Goal: Complete application form: Complete application form

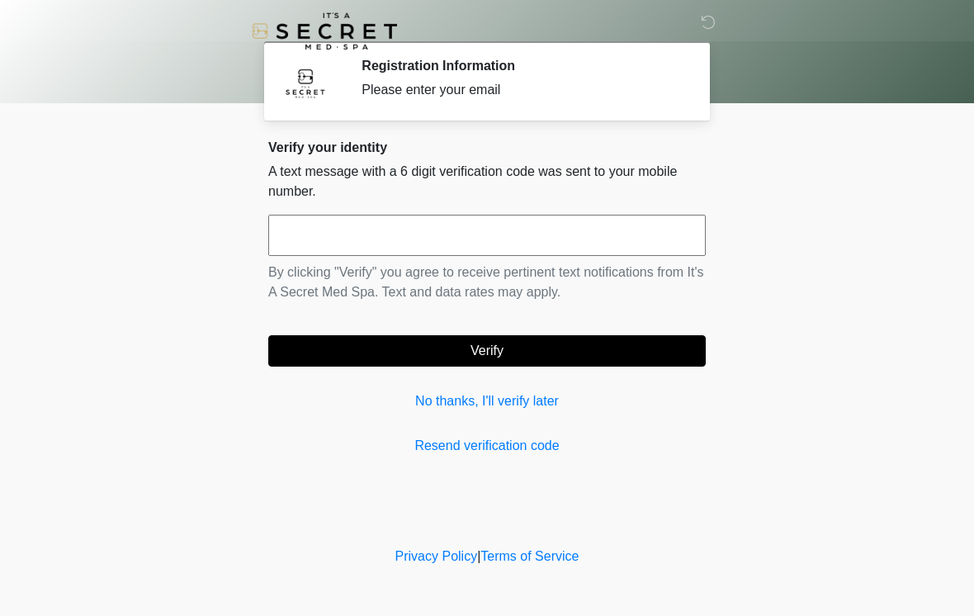
click at [407, 242] on input "text" at bounding box center [486, 235] width 437 height 41
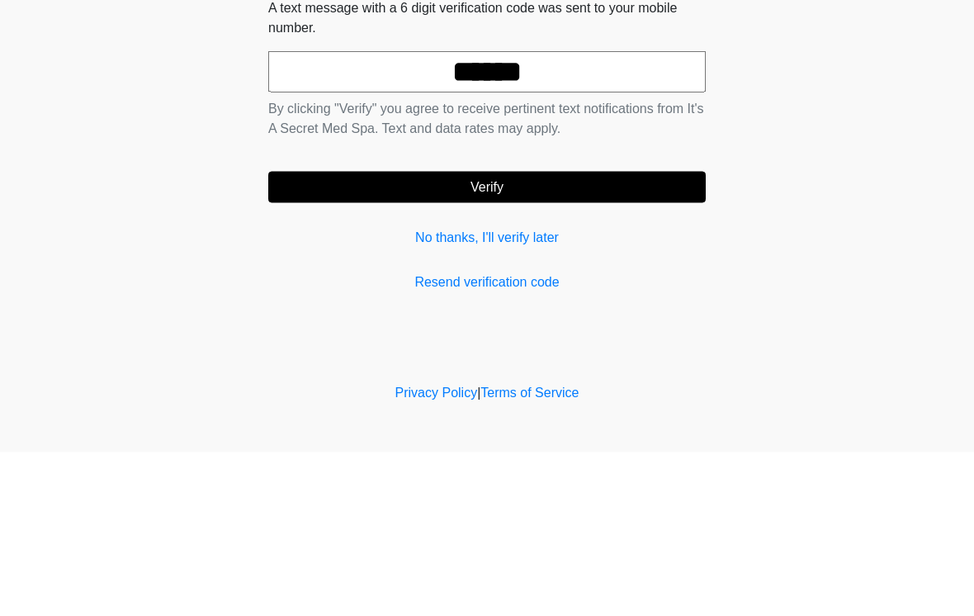
type input "******"
click at [588, 335] on button "Verify" at bounding box center [486, 350] width 437 height 31
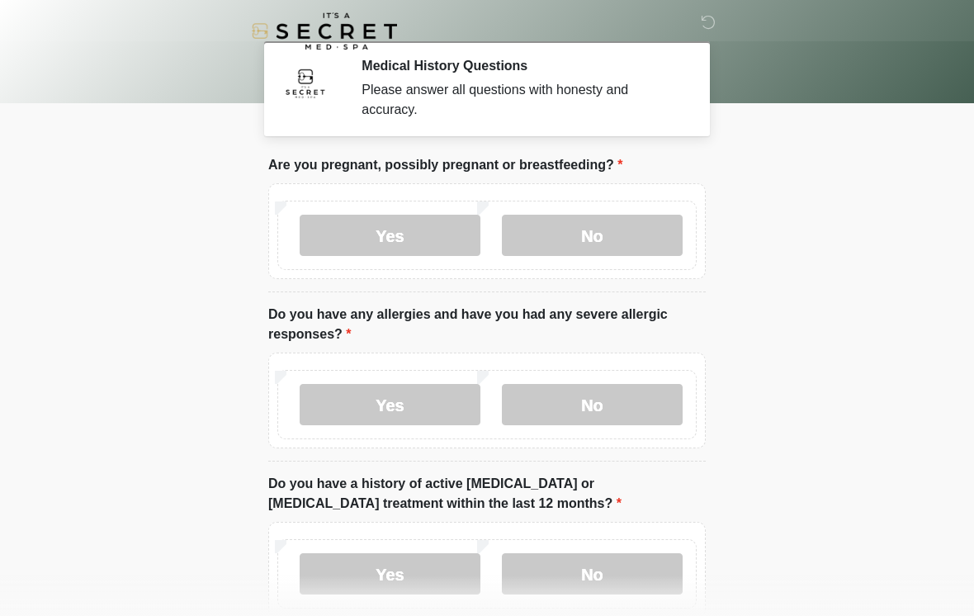
click at [593, 230] on label "No" at bounding box center [592, 235] width 181 height 41
click at [613, 409] on label "No" at bounding box center [592, 404] width 181 height 41
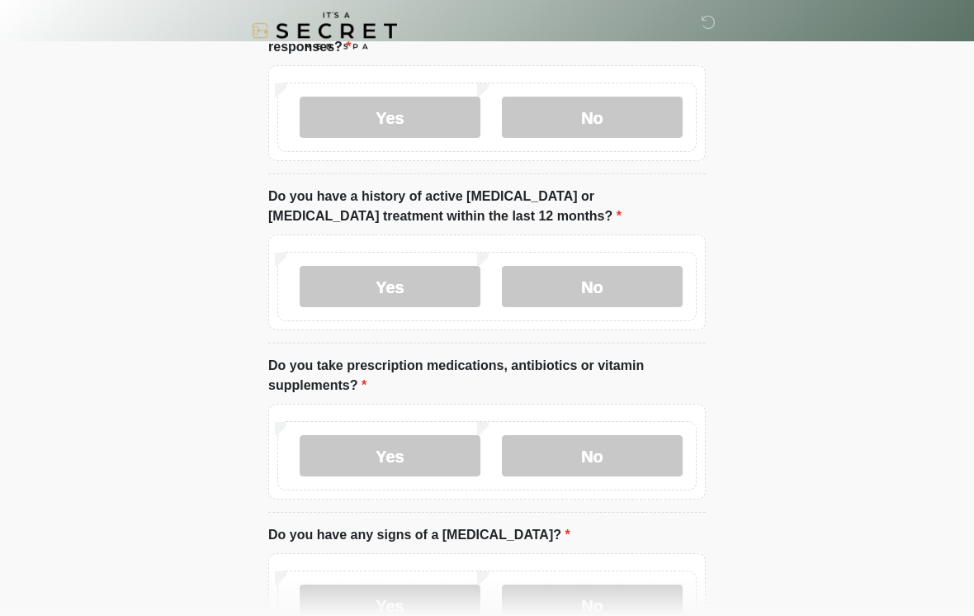
scroll to position [286, 0]
click at [637, 288] on label "No" at bounding box center [592, 287] width 181 height 41
click at [604, 470] on label "No" at bounding box center [592, 456] width 181 height 41
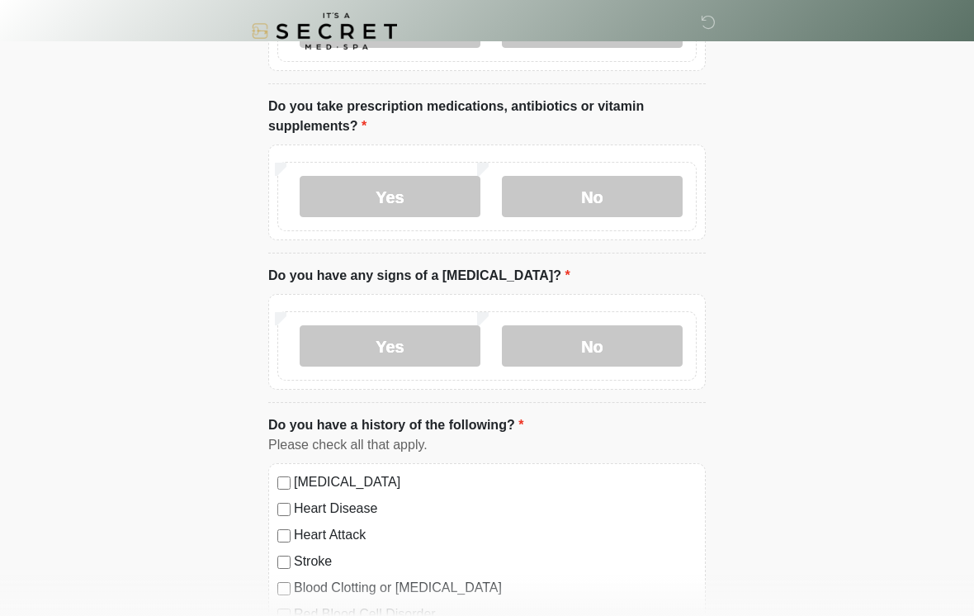
scroll to position [546, 0]
click at [624, 335] on label "No" at bounding box center [592, 346] width 181 height 41
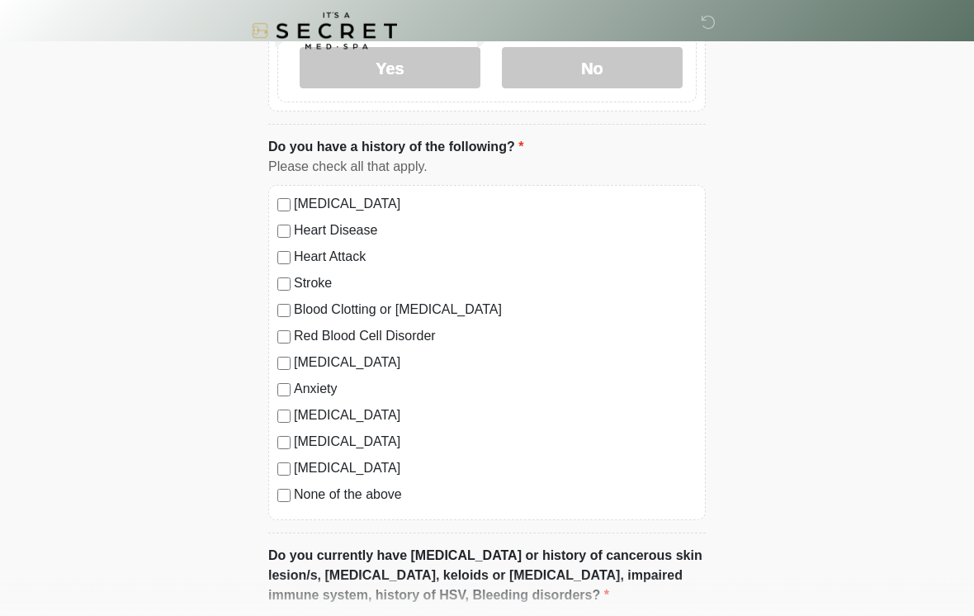
scroll to position [827, 0]
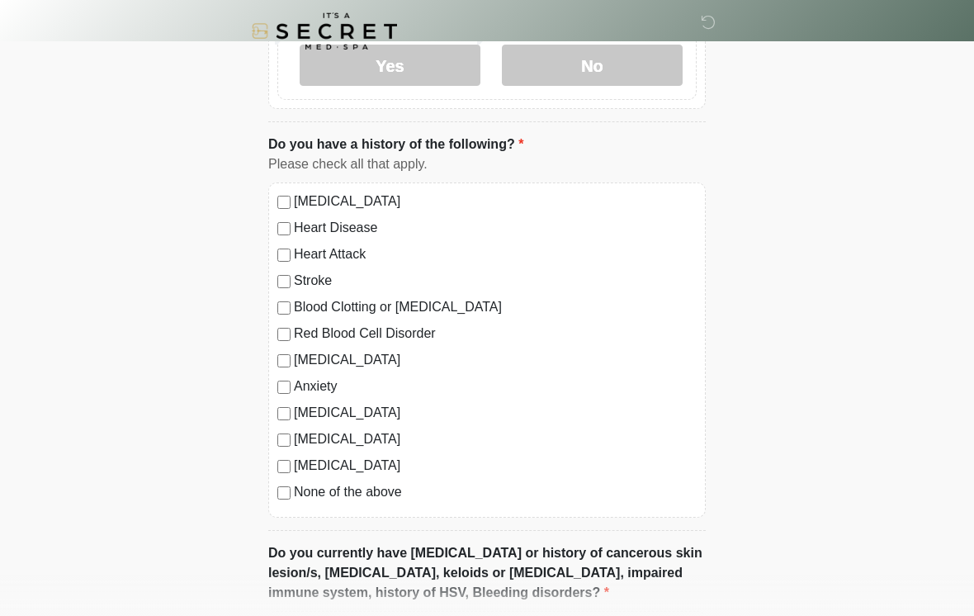
click at [409, 492] on label "None of the above" at bounding box center [495, 492] width 403 height 20
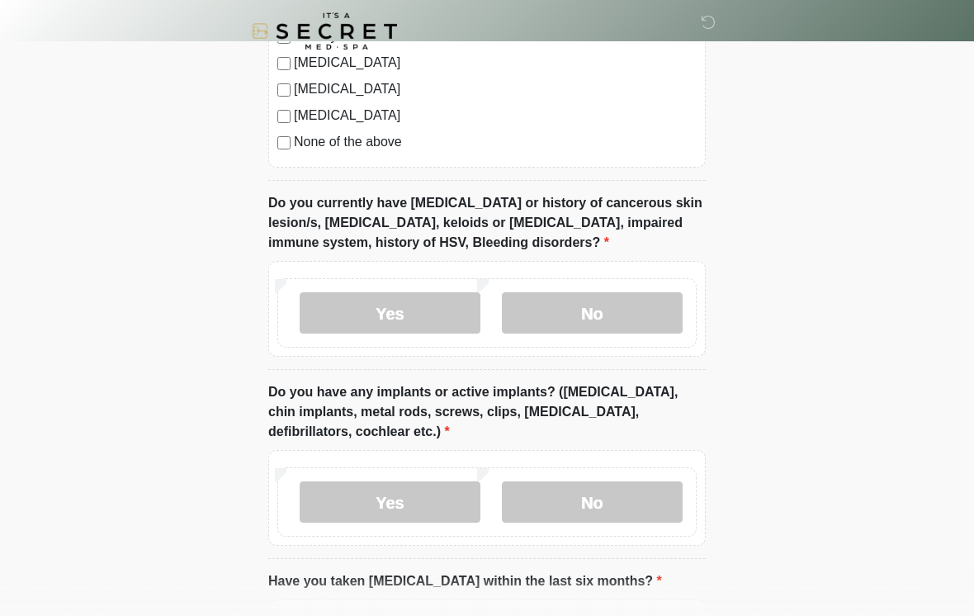
scroll to position [1175, 0]
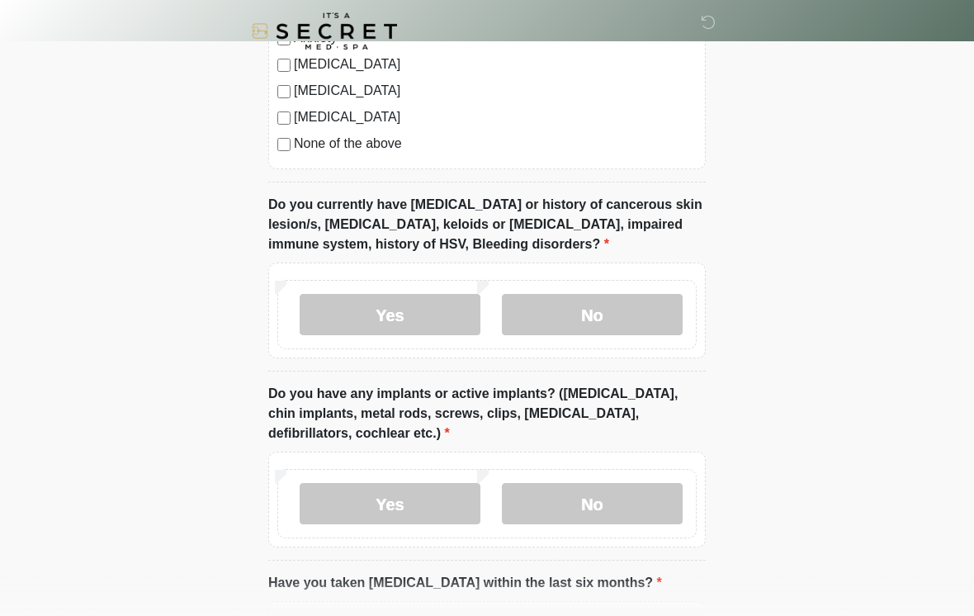
click at [609, 300] on label "No" at bounding box center [592, 314] width 181 height 41
click at [606, 502] on label "No" at bounding box center [592, 503] width 181 height 41
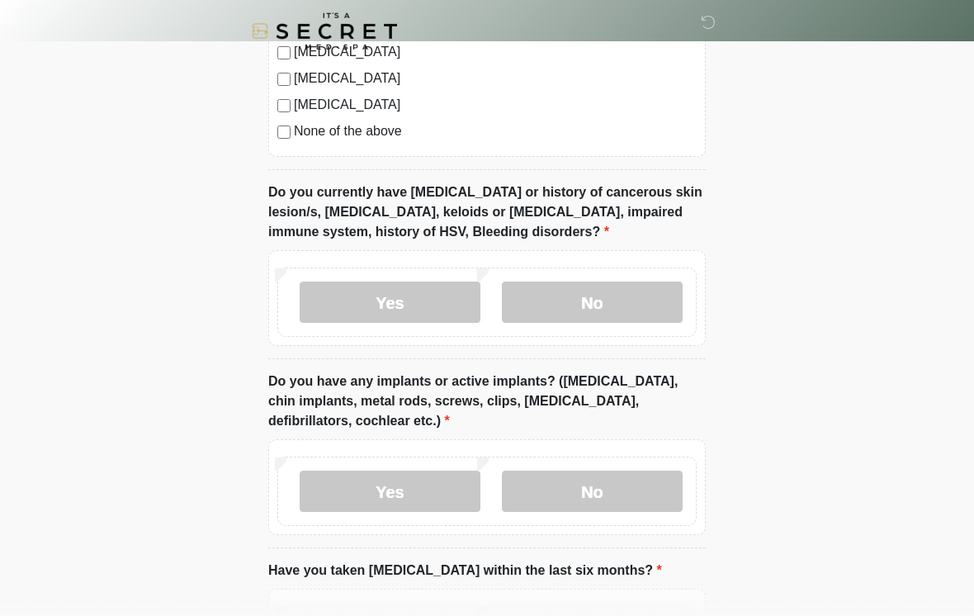
scroll to position [1374, 0]
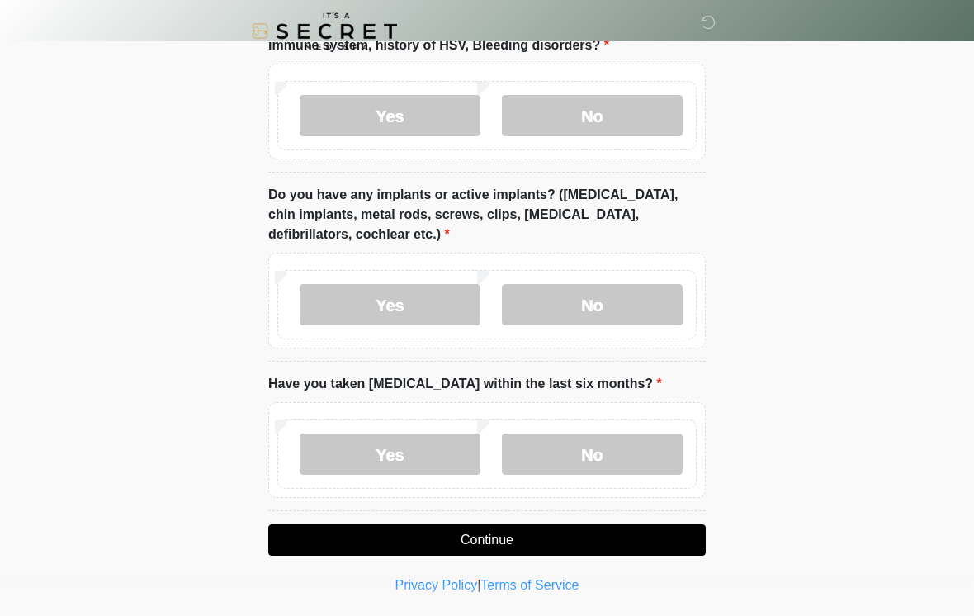
click at [599, 455] on label "No" at bounding box center [592, 453] width 181 height 41
click at [597, 535] on button "Continue" at bounding box center [486, 539] width 437 height 31
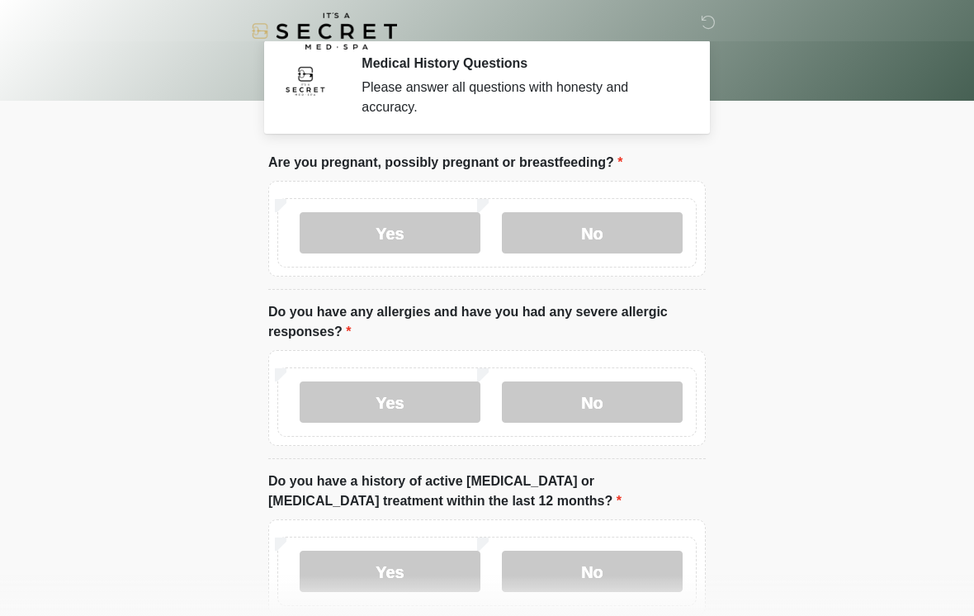
scroll to position [0, 0]
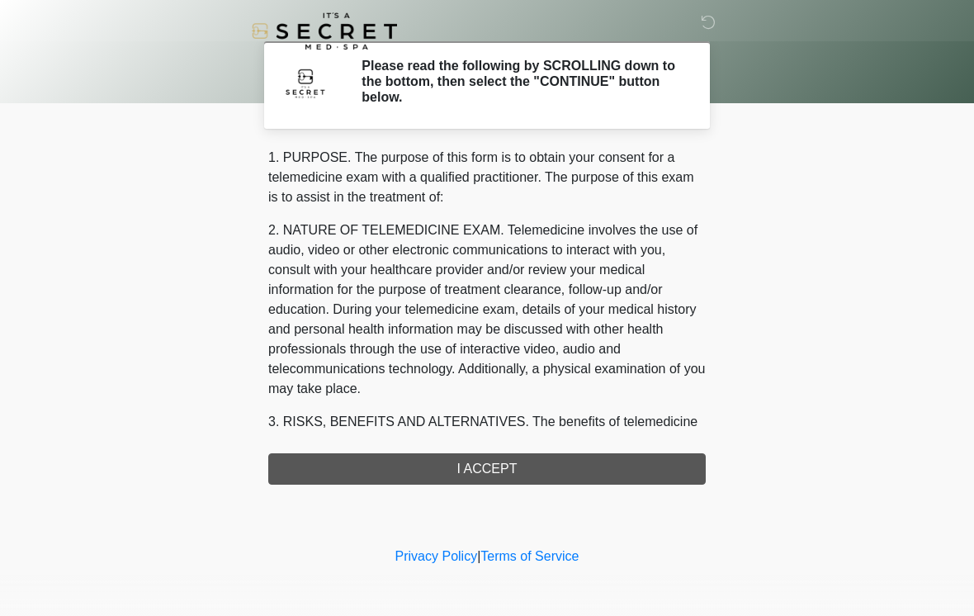
click at [574, 458] on div "1. PURPOSE. The purpose of this form is to obtain your consent for a telemedici…" at bounding box center [486, 316] width 437 height 337
click at [568, 467] on div "1. PURPOSE. The purpose of this form is to obtain your consent for a telemedici…" at bounding box center [486, 316] width 437 height 337
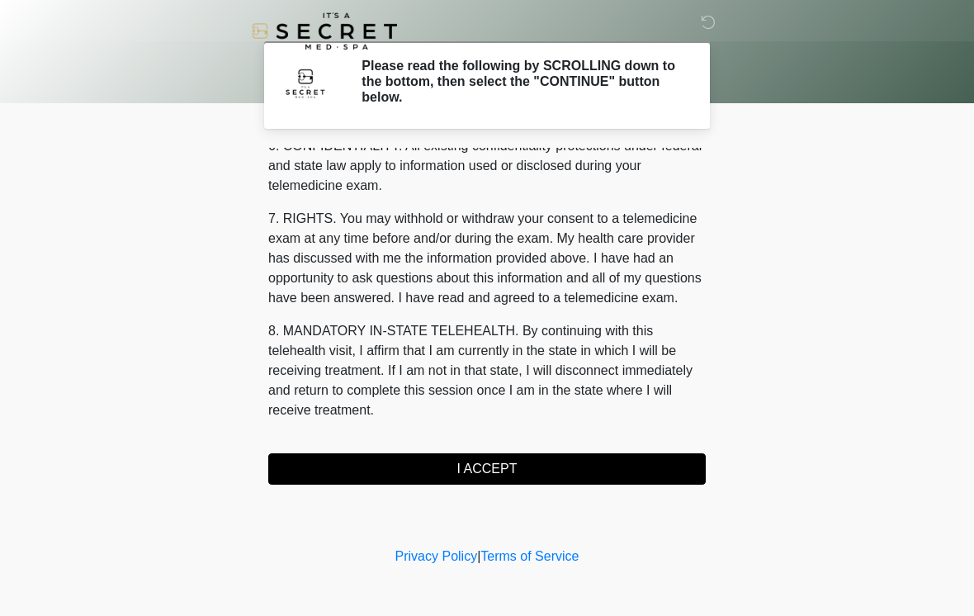
scroll to position [672, 0]
click at [432, 458] on button "I ACCEPT" at bounding box center [486, 468] width 437 height 31
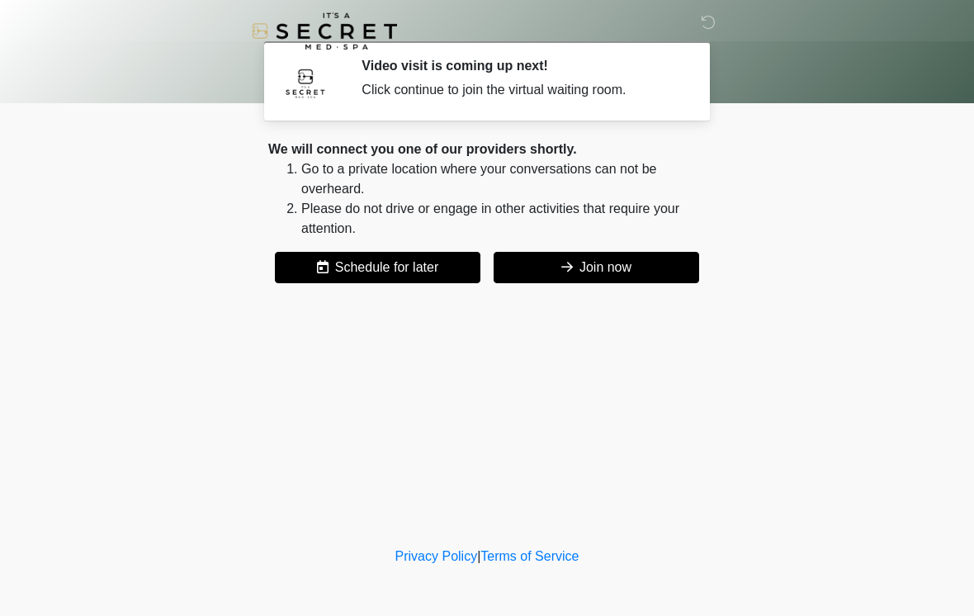
click at [607, 271] on button "Join now" at bounding box center [597, 267] width 206 height 31
